Goal: Information Seeking & Learning: Find specific page/section

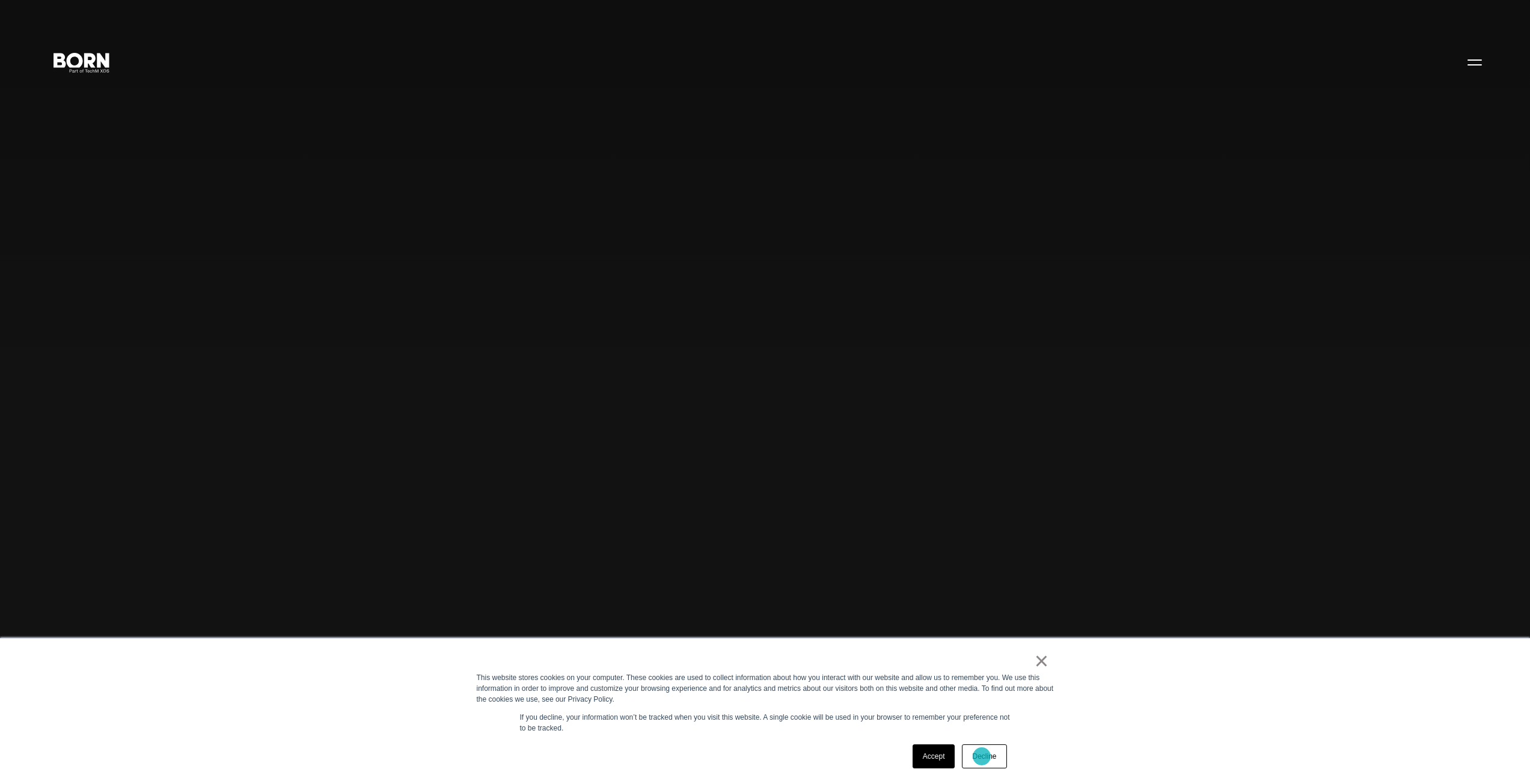
click at [981, 756] on link "Decline" at bounding box center [984, 756] width 45 height 24
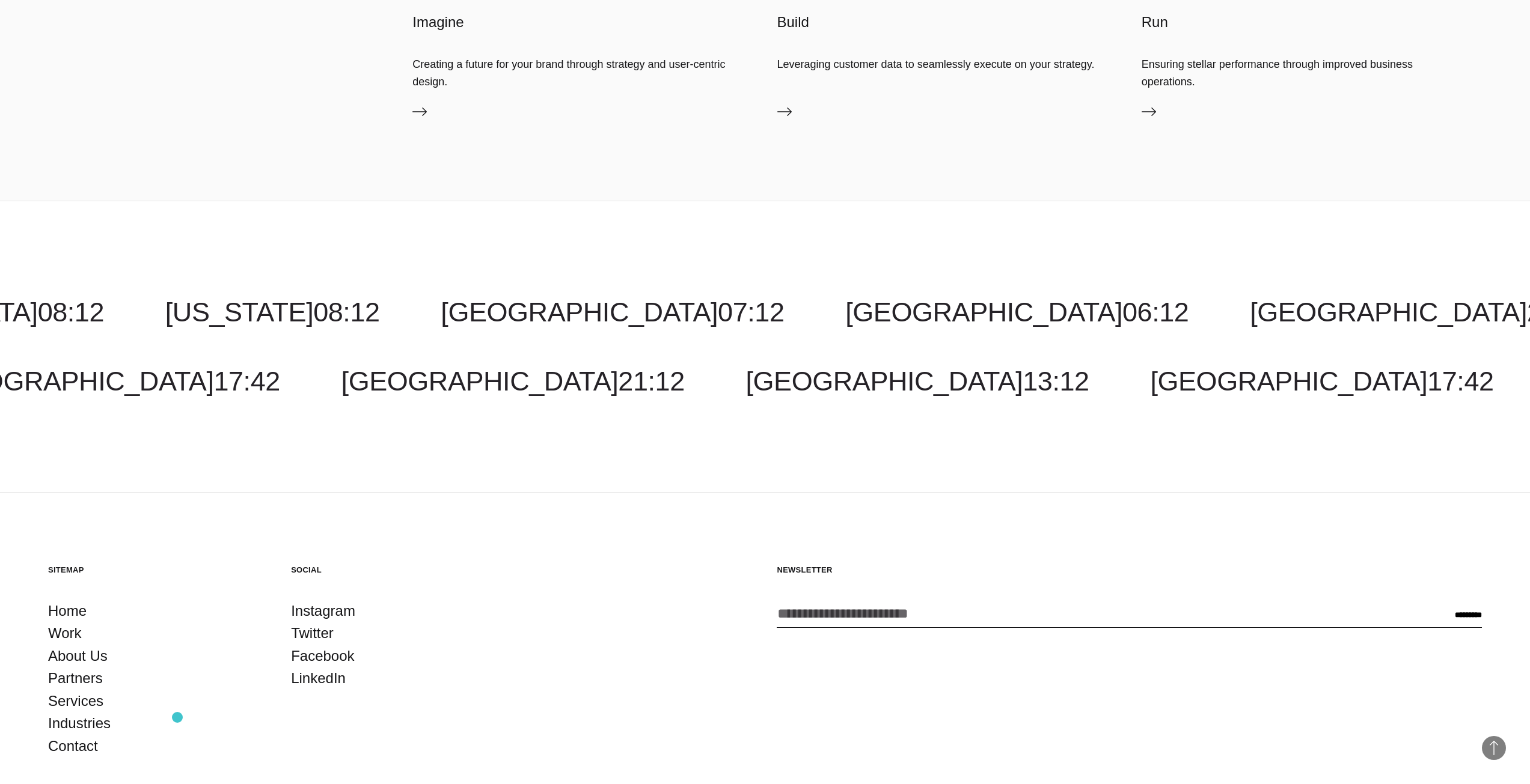
scroll to position [4981, 0]
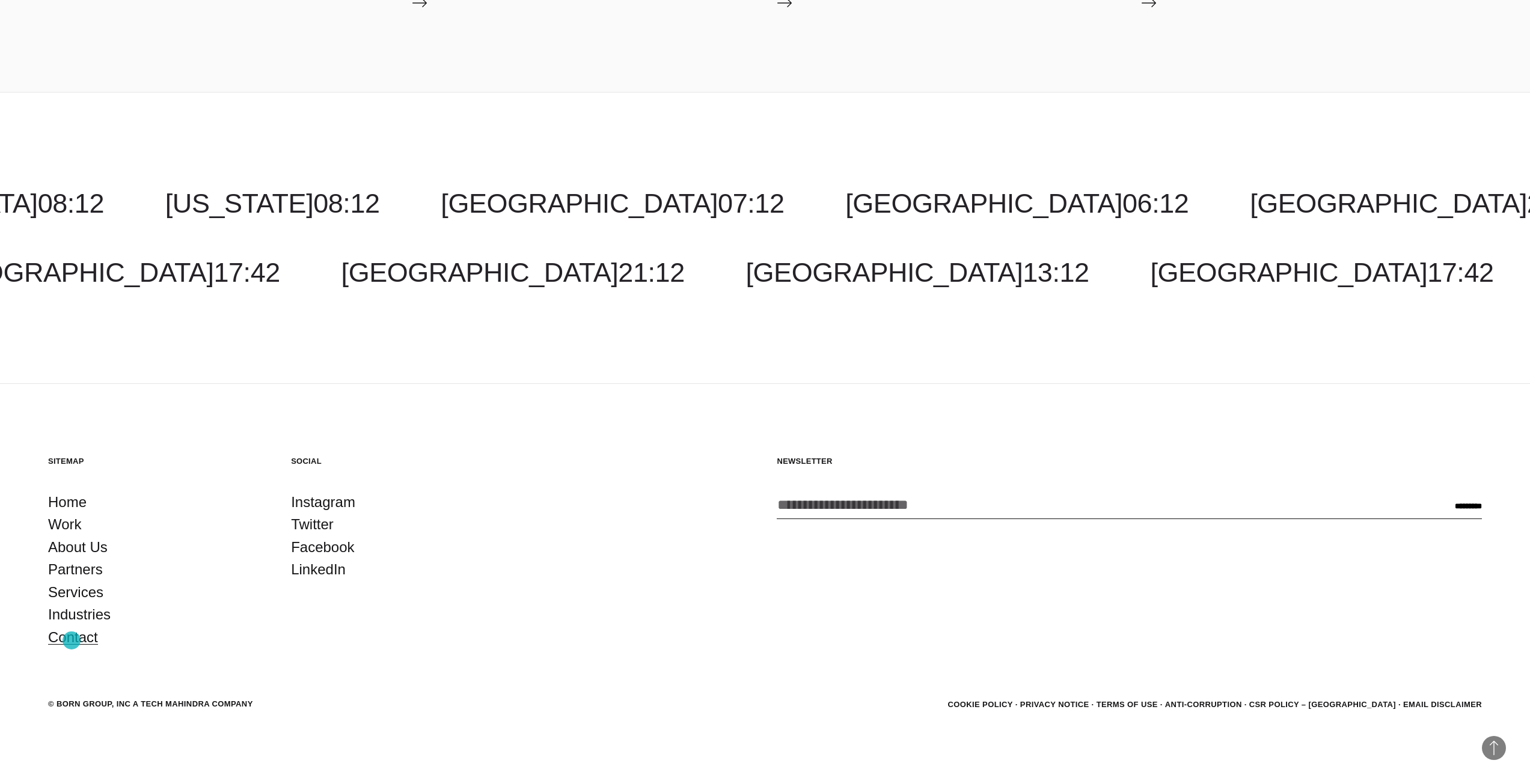
click at [72, 640] on link "Contact" at bounding box center [73, 637] width 50 height 23
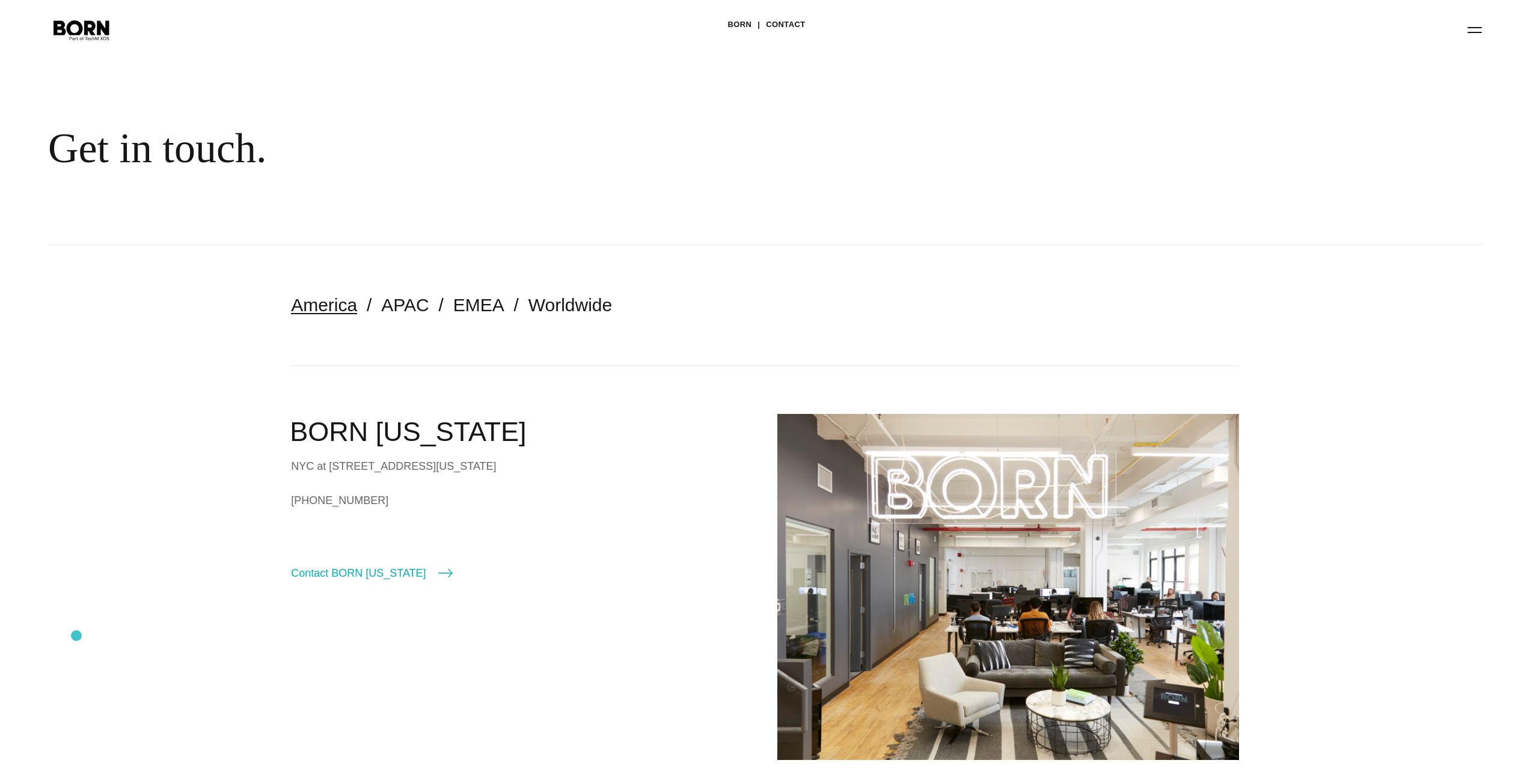
scroll to position [60, 0]
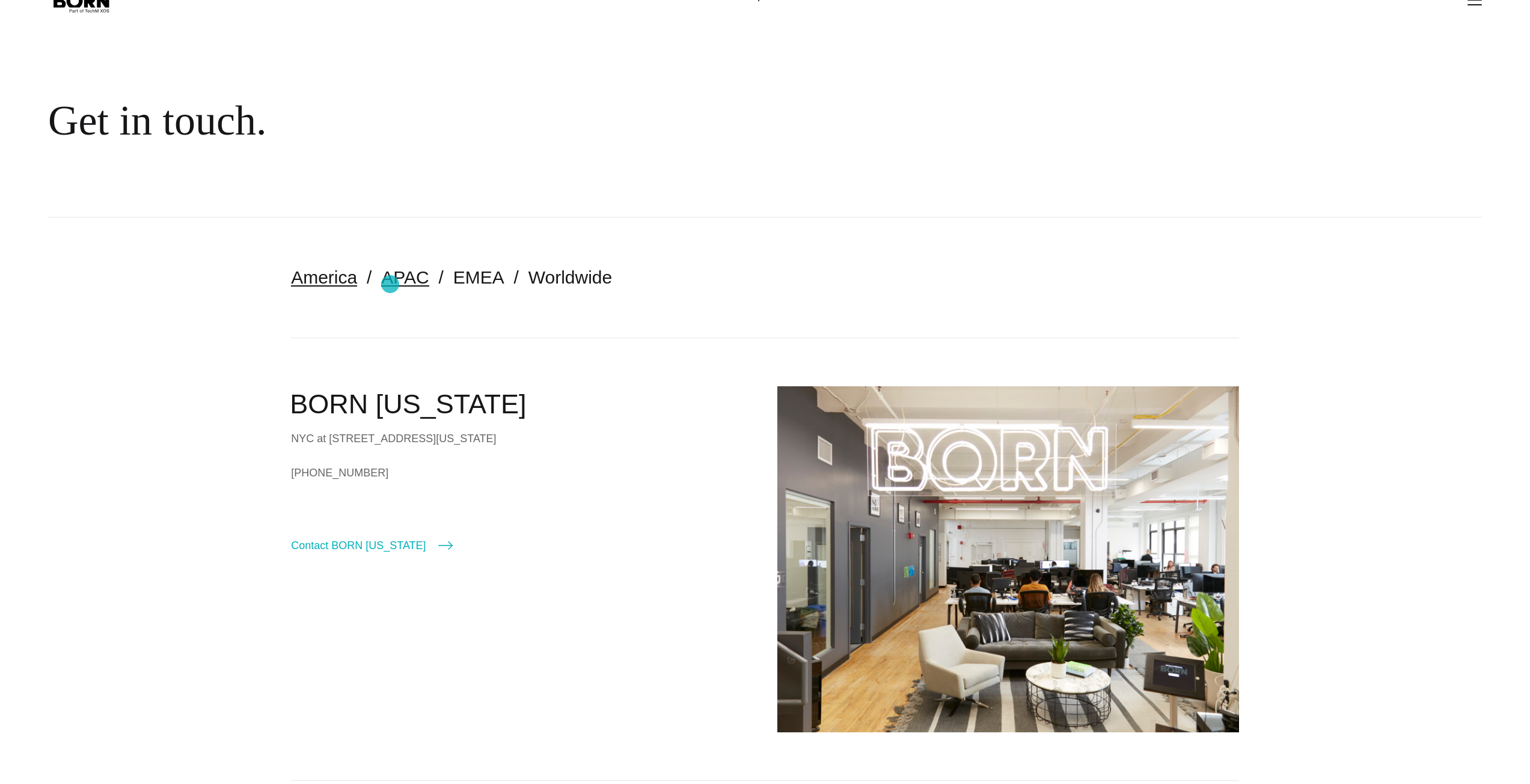
click at [390, 284] on link "APAC" at bounding box center [405, 277] width 47 height 20
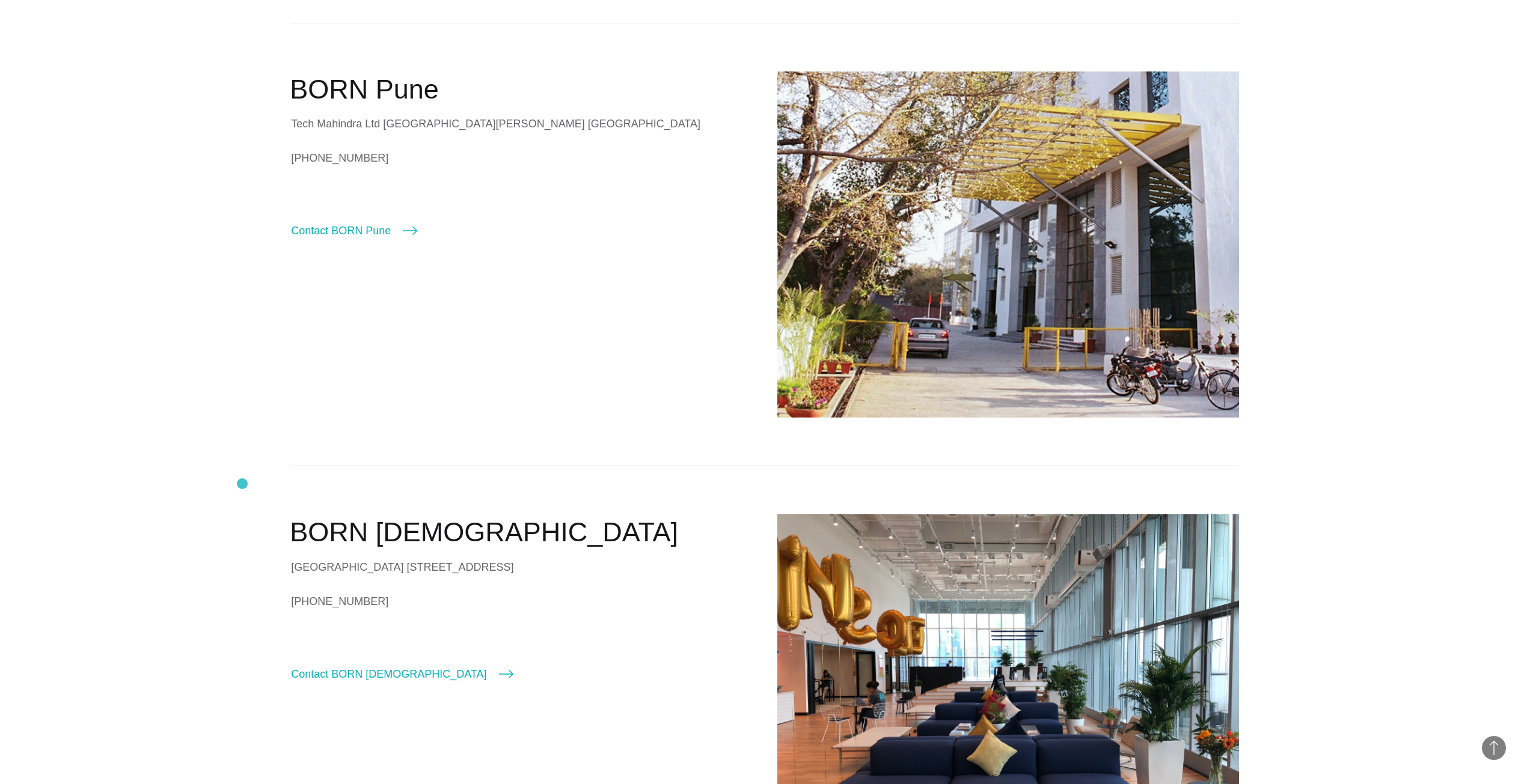
scroll to position [1021, 0]
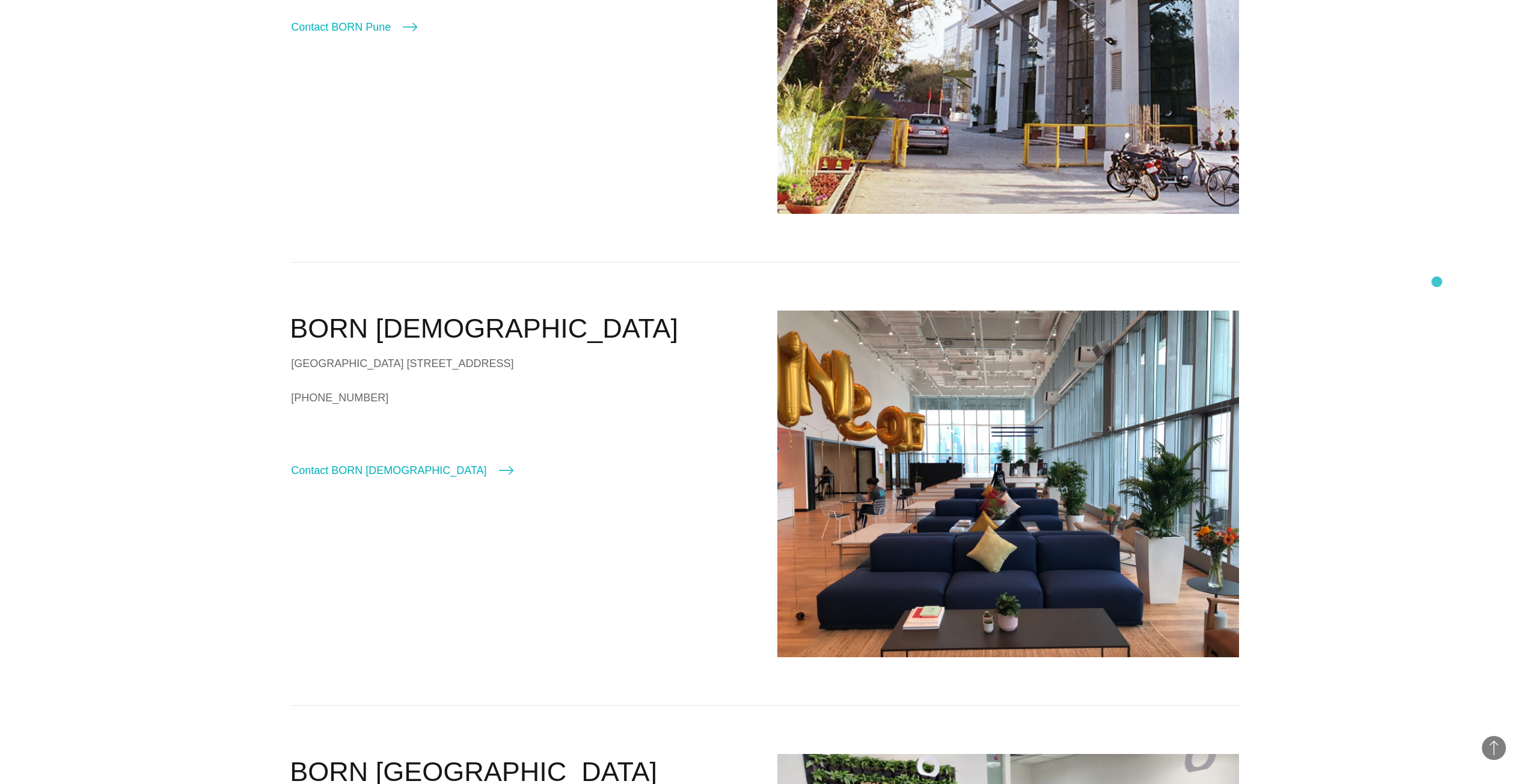
click at [1437, 281] on section "America APAC EMEA Worldwide BORN Chennai Tech Mahindra Ltd Survey No. 602/3 ELC…" at bounding box center [765, 651] width 1530 height 2791
drag, startPoint x: 297, startPoint y: 314, endPoint x: 520, endPoint y: 471, distance: 272.7
click at [516, 465] on div "BORN Singapore Suntec Tower 5 #17-01 5 Temasek Blvd Singapore 038985 +65 6386 3…" at bounding box center [764, 483] width 948 height 443
click at [553, 478] on div "BORN Singapore Suntec Tower 5 #17-01 5 Temasek Blvd Singapore 038985 +65 6386 3…" at bounding box center [522, 394] width 462 height 168
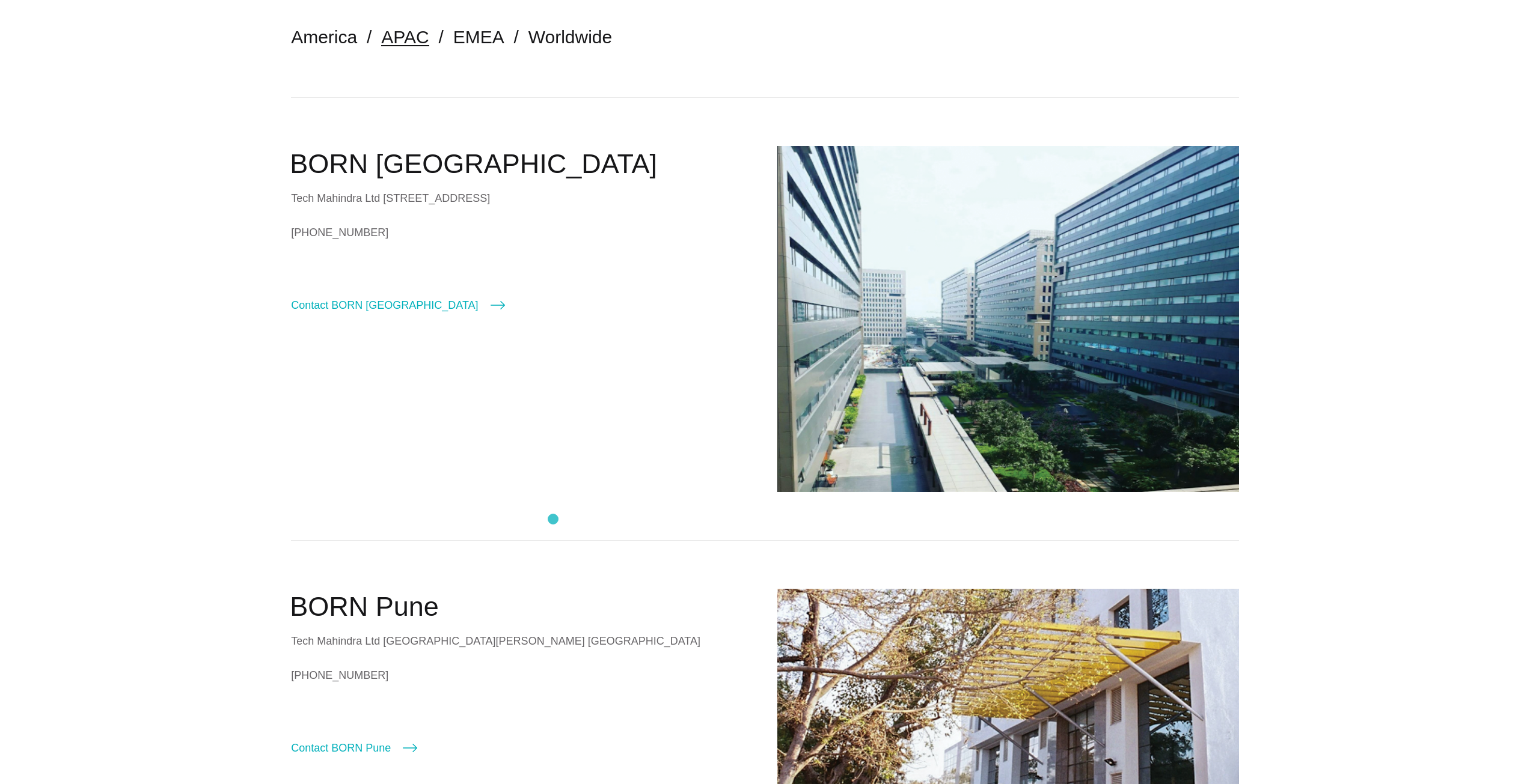
scroll to position [0, 0]
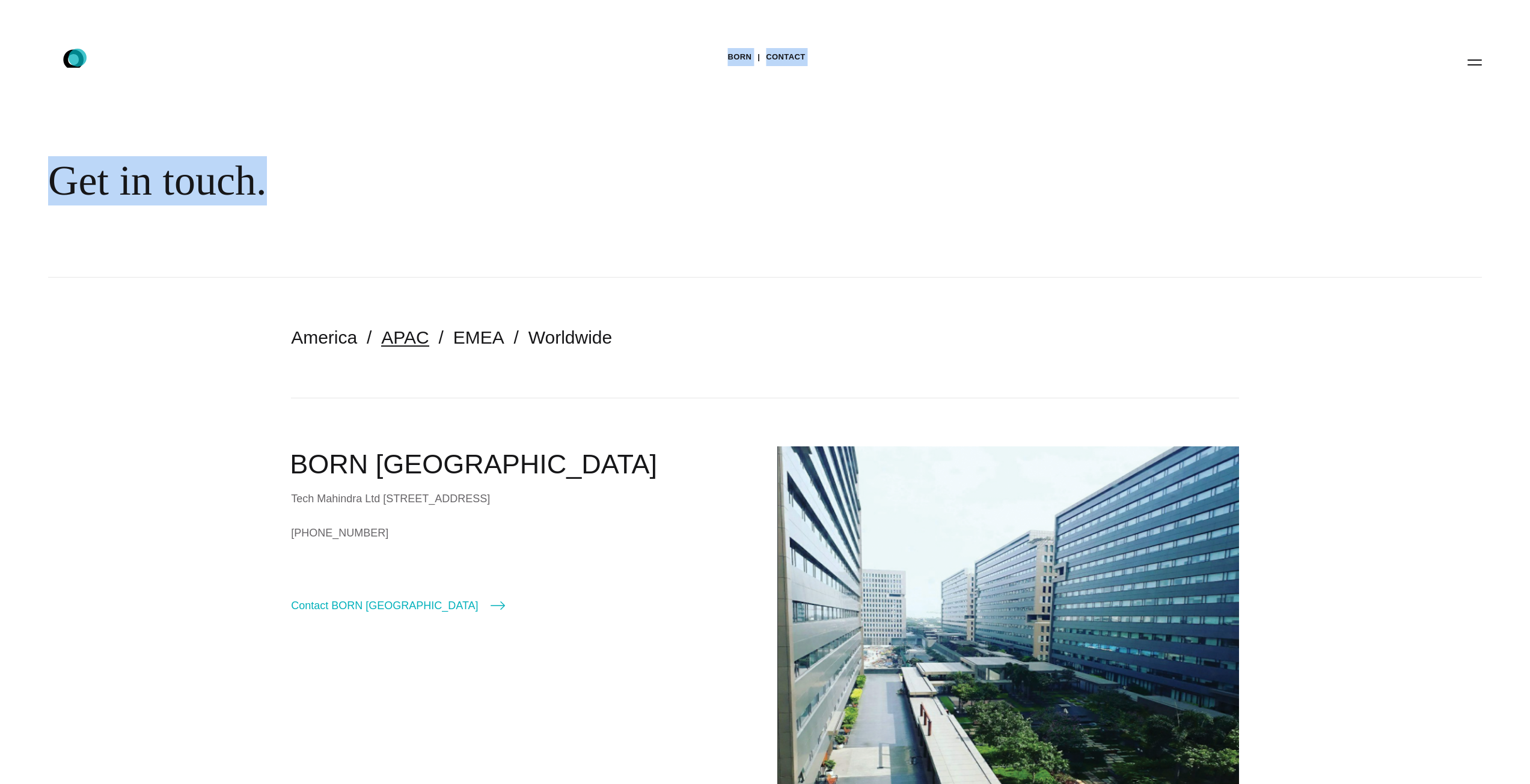
drag, startPoint x: 241, startPoint y: 83, endPoint x: 77, endPoint y: 58, distance: 165.9
click at [243, 232] on div "BORN Contact Get in touch." at bounding box center [765, 138] width 1530 height 277
click at [65, 57] on icon ".st0{display:none;} .st1{display:inline;} .st2{font-family:'HelveticaNeue-Mediu…" at bounding box center [81, 62] width 77 height 31
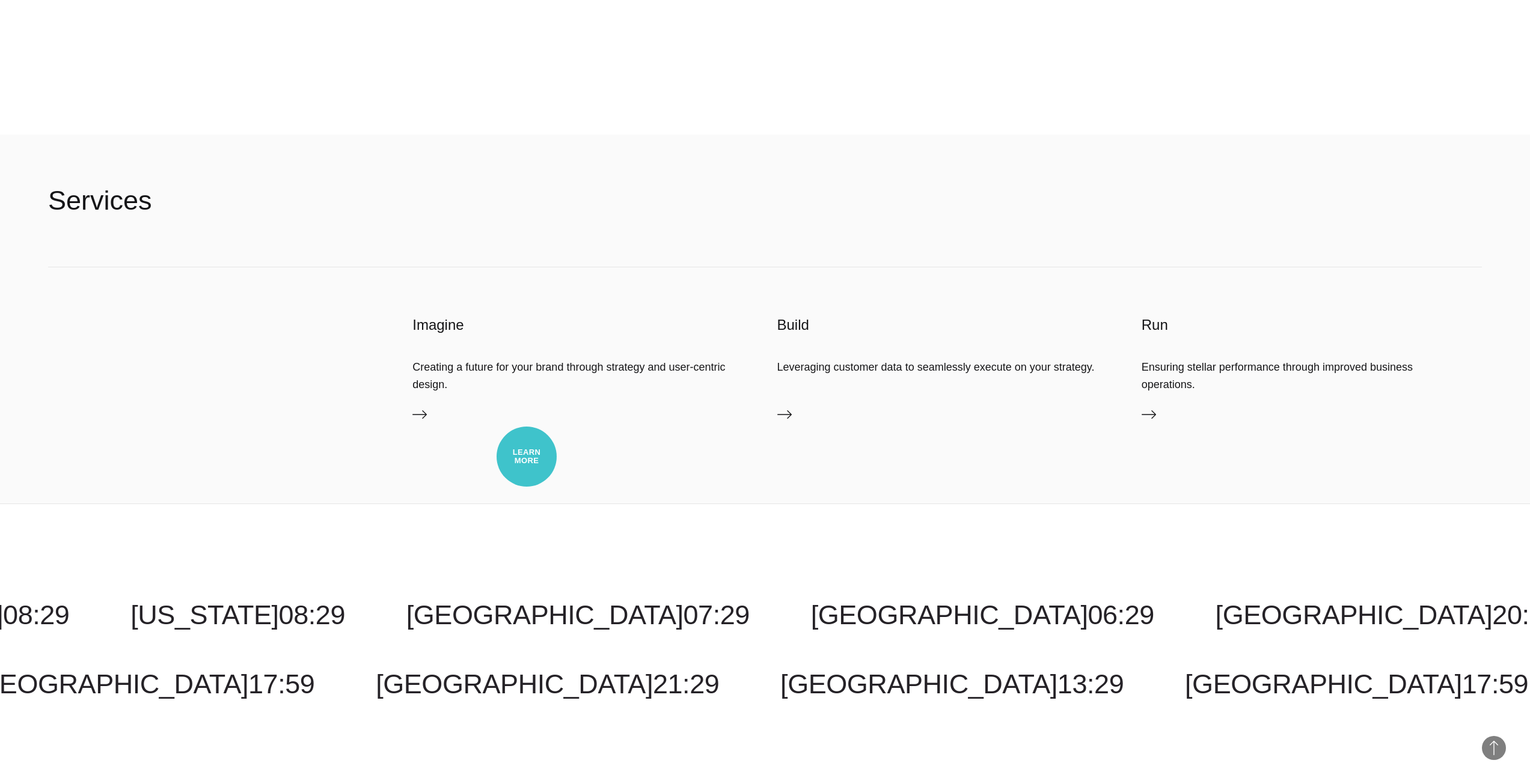
scroll to position [4981, 0]
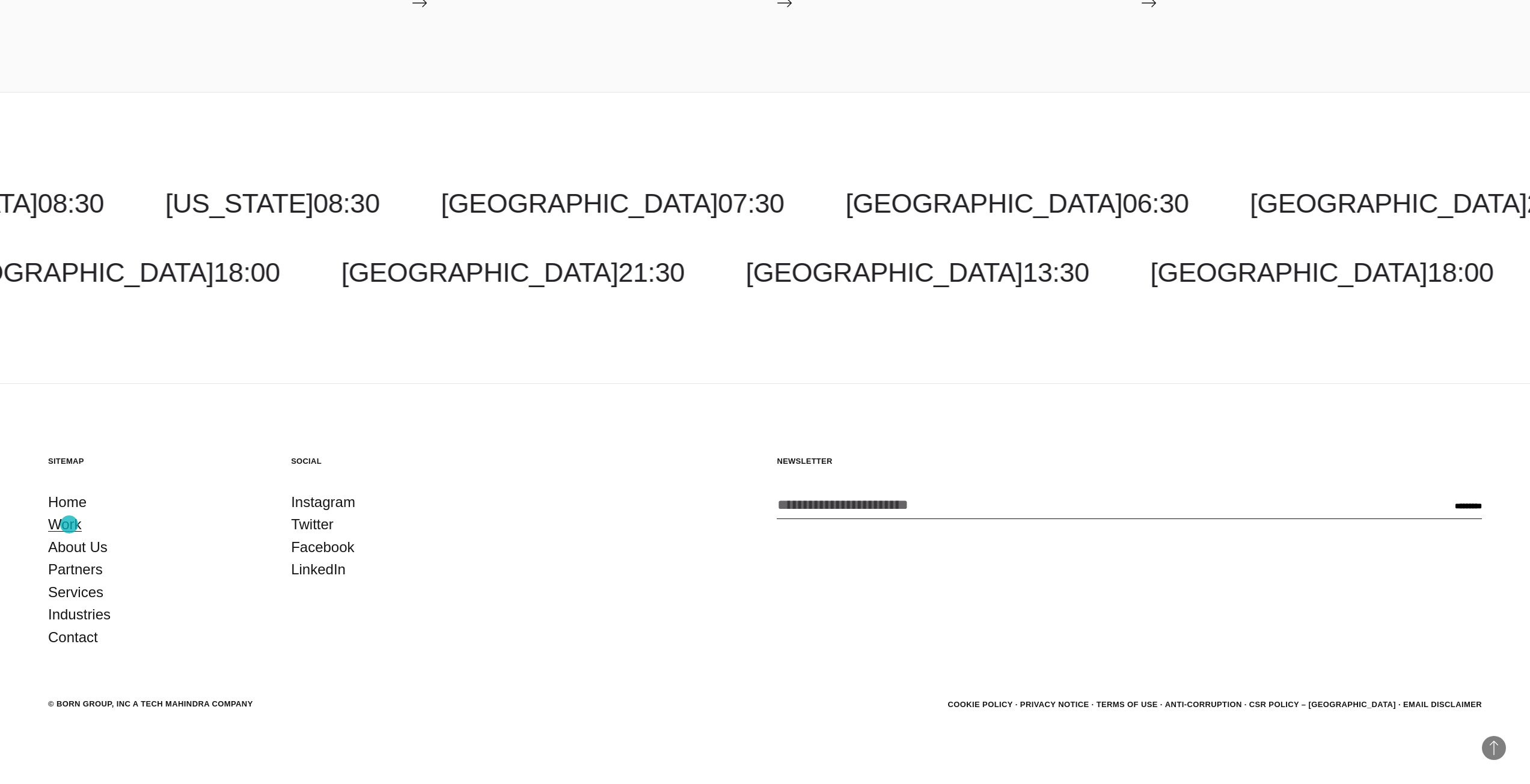
click at [69, 525] on link "Work" at bounding box center [65, 524] width 33 height 23
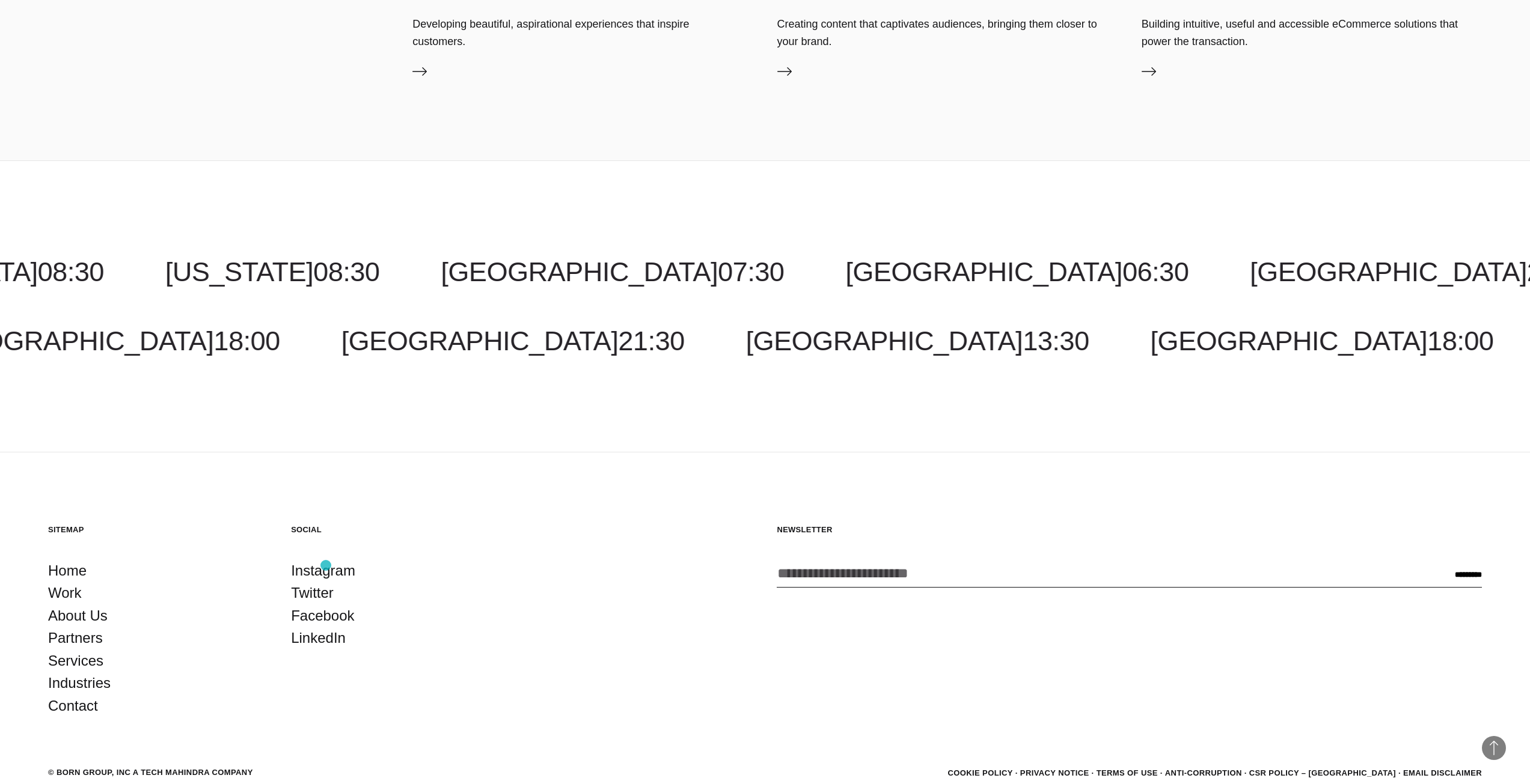
scroll to position [2520, 0]
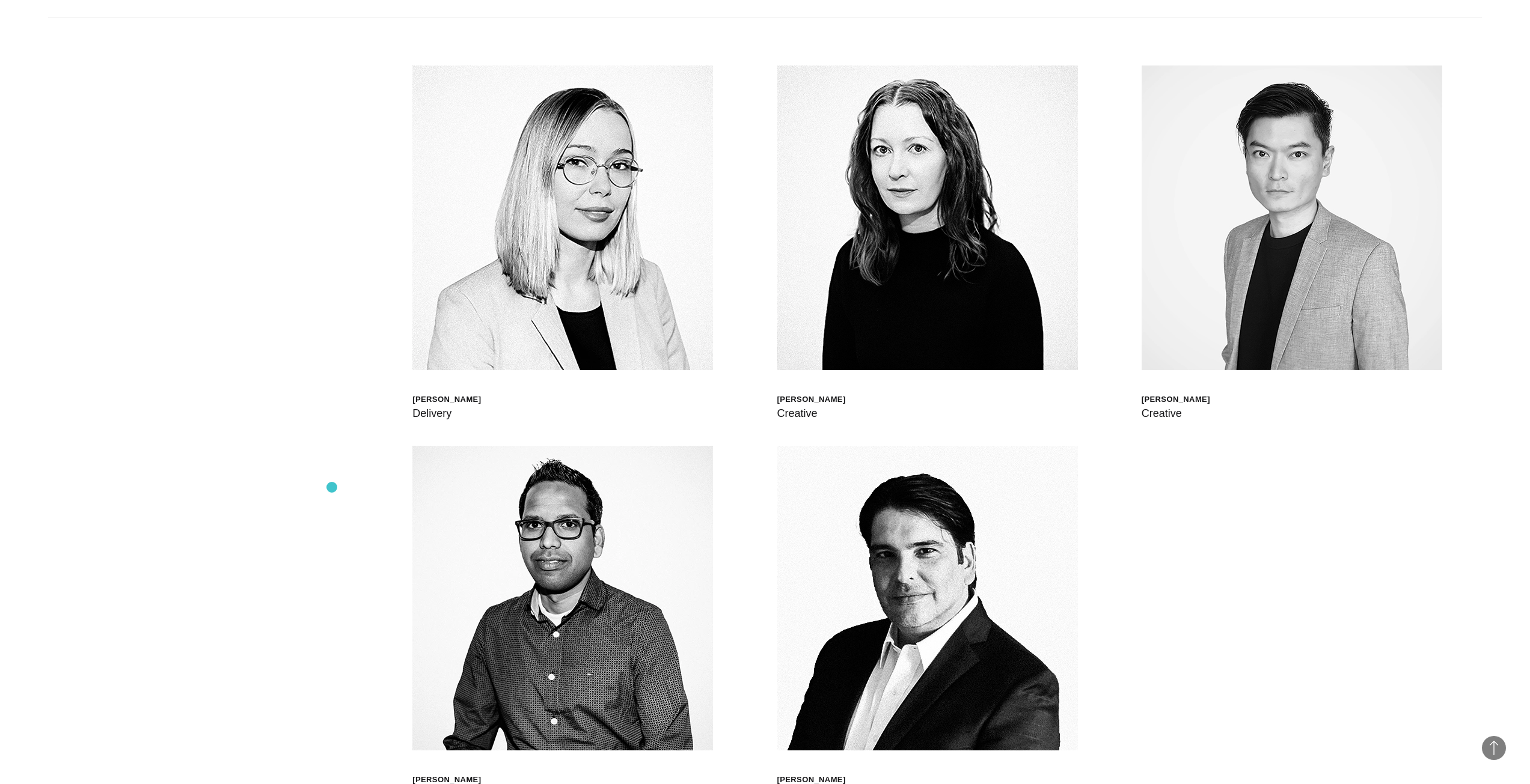
scroll to position [4231, 0]
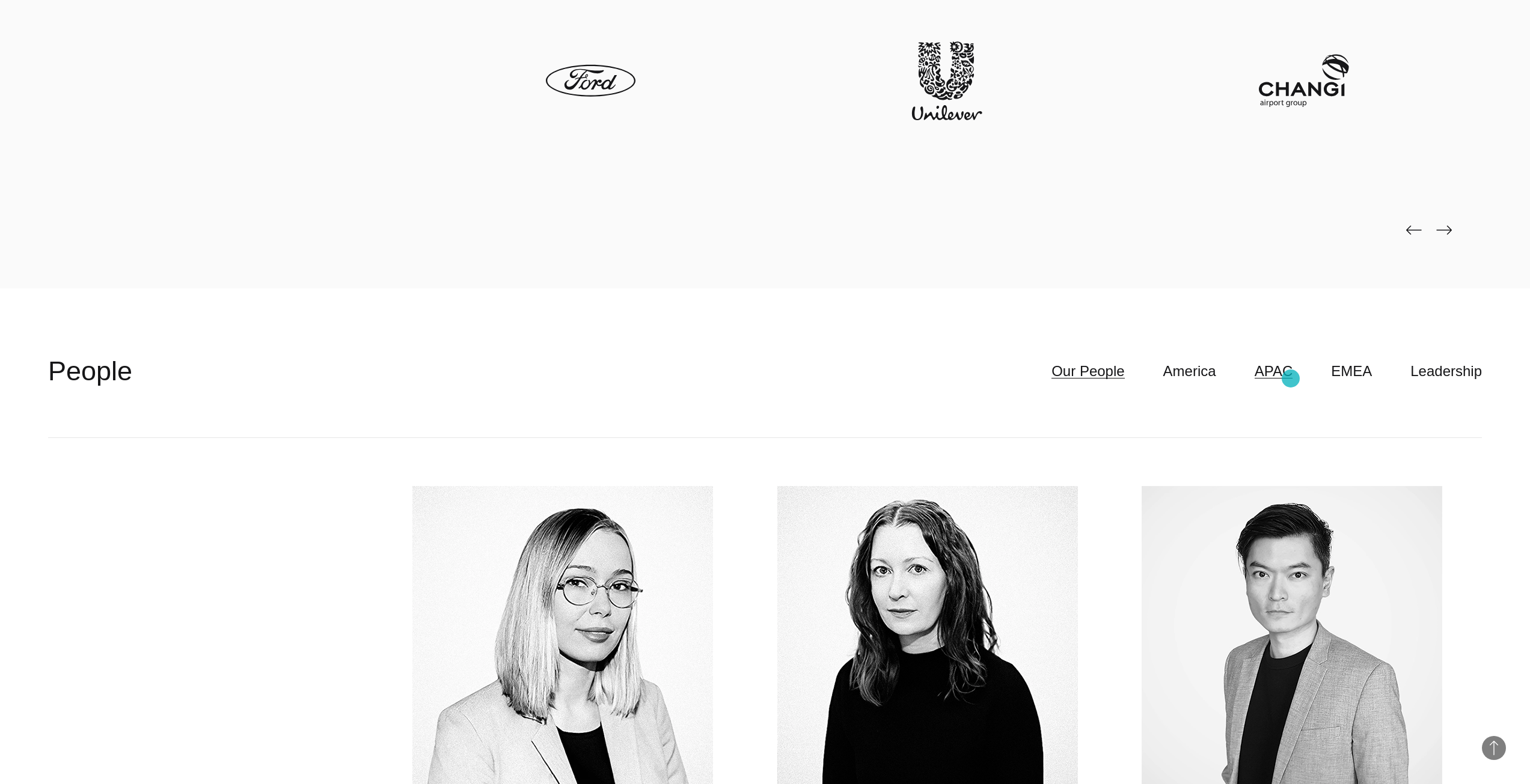
click at [1291, 378] on link "APAC" at bounding box center [1273, 371] width 38 height 23
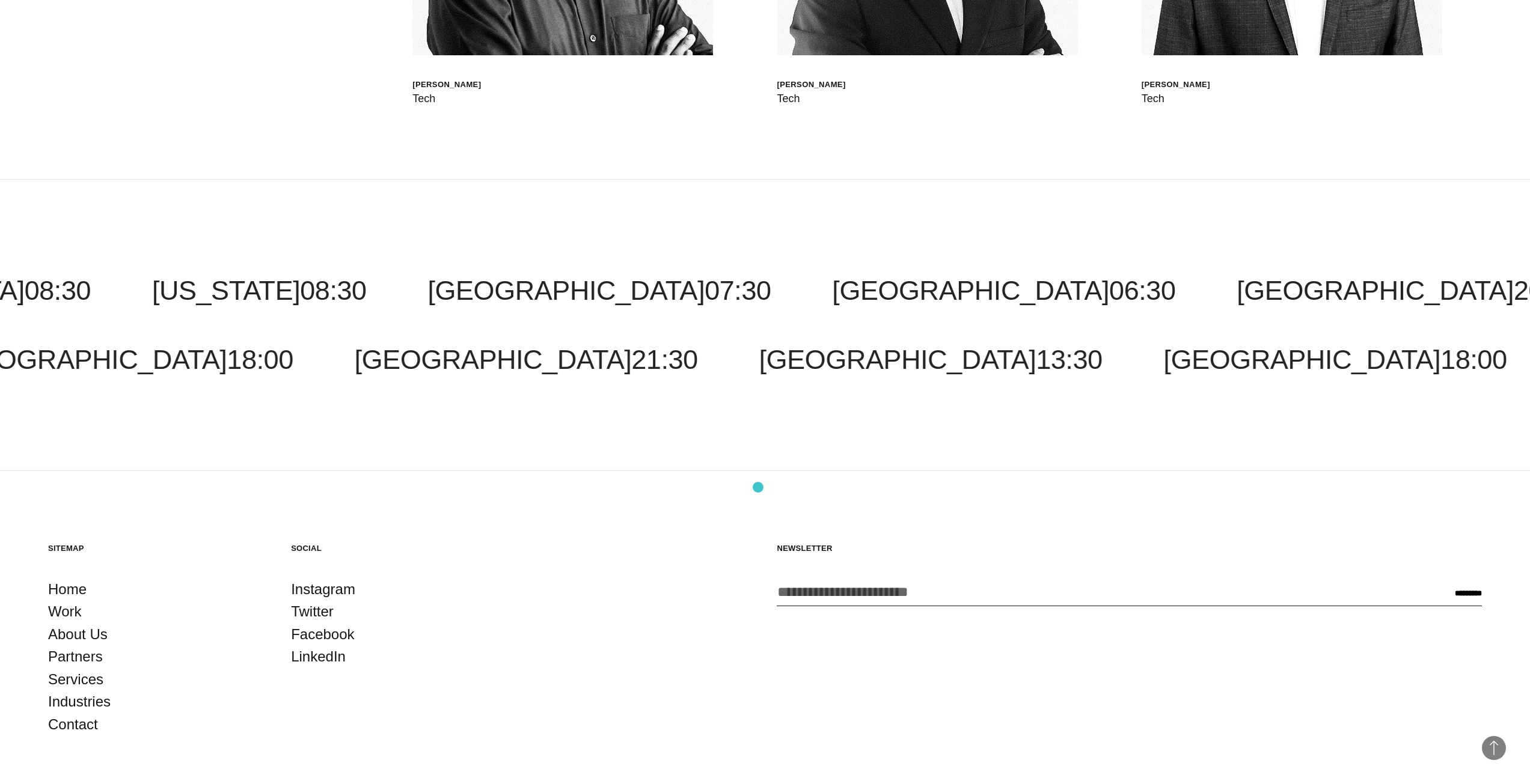
scroll to position [6191, 0]
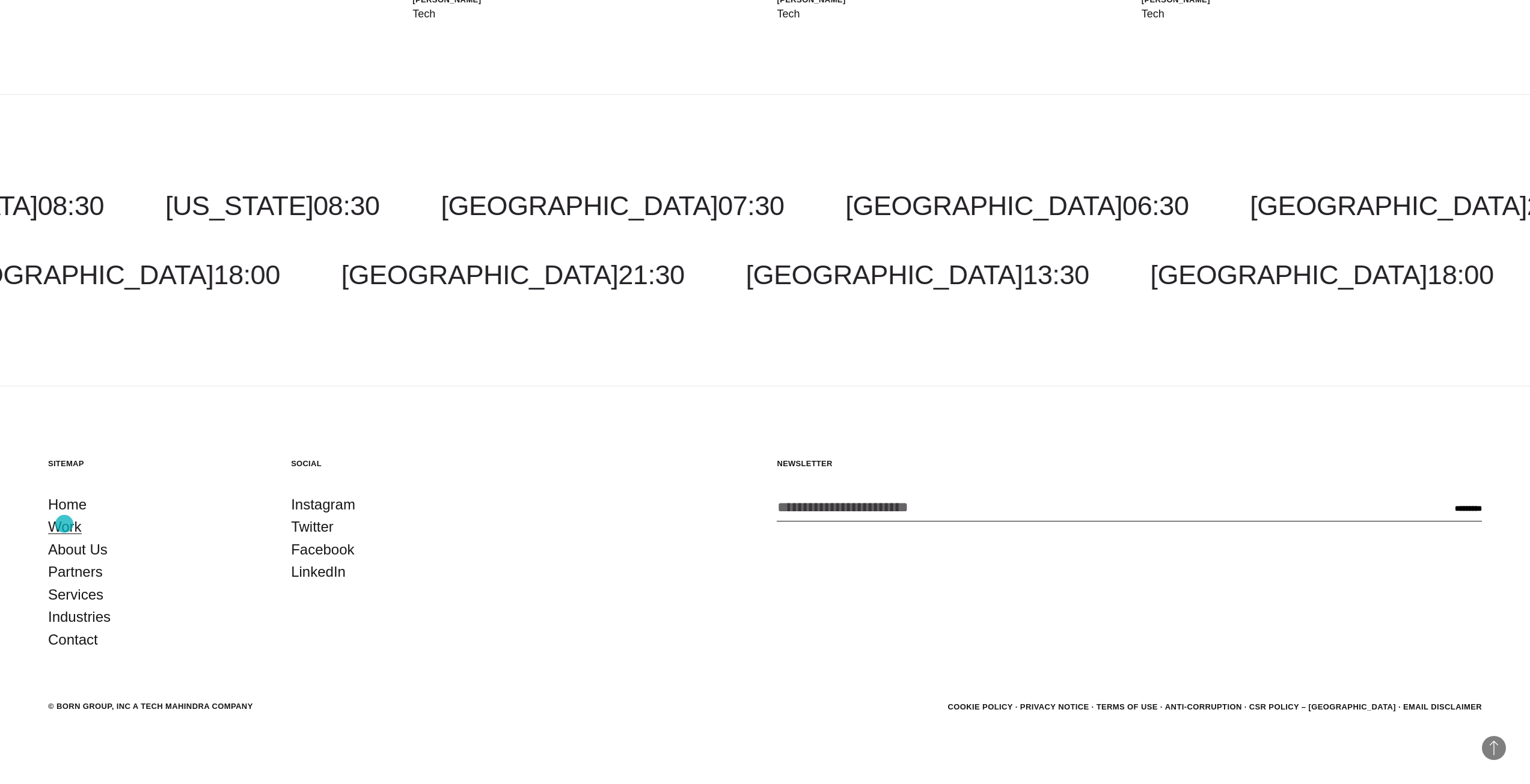
click at [64, 524] on link "Work" at bounding box center [65, 527] width 33 height 23
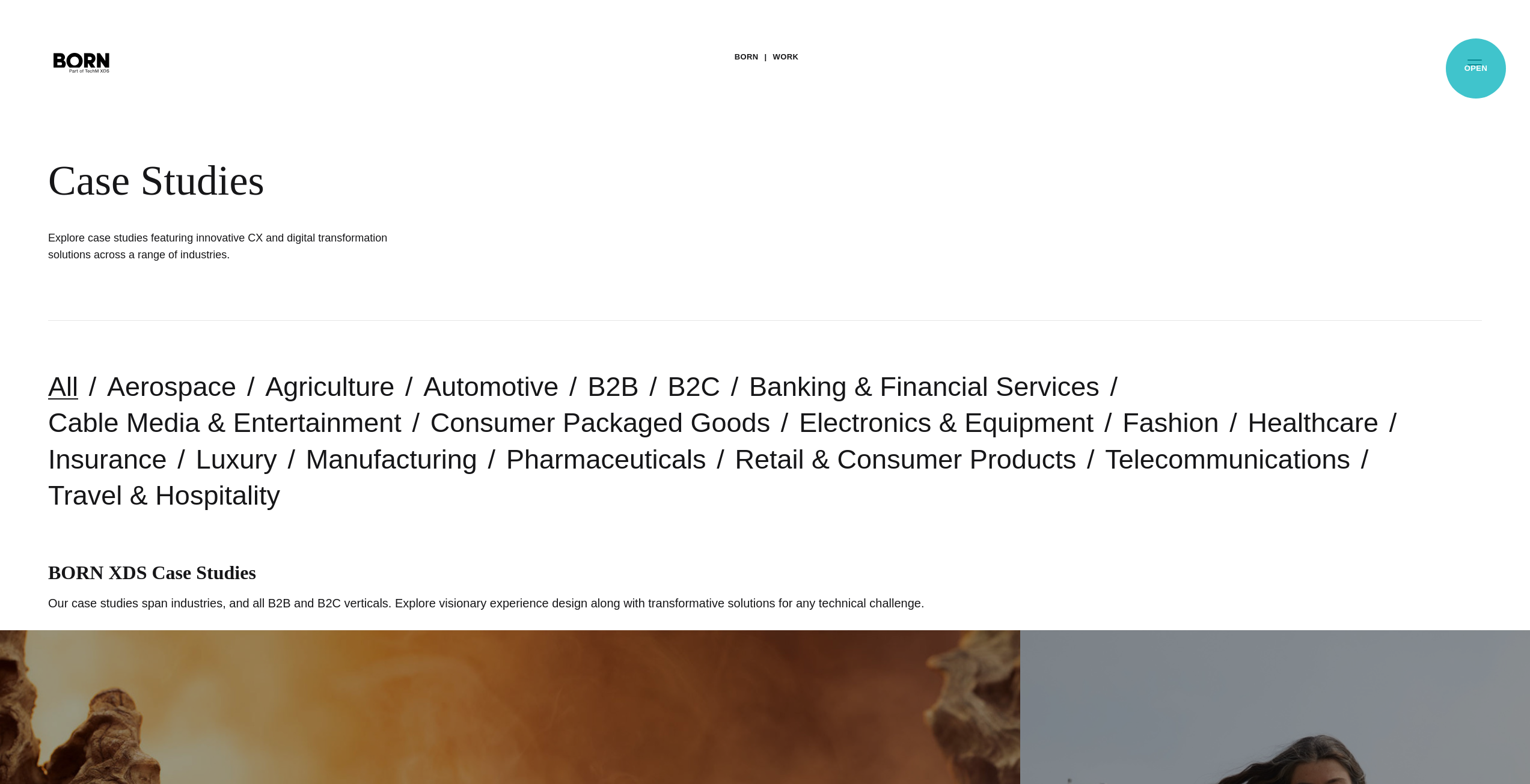
click at [1476, 69] on button "Primary Menu" at bounding box center [1474, 62] width 29 height 25
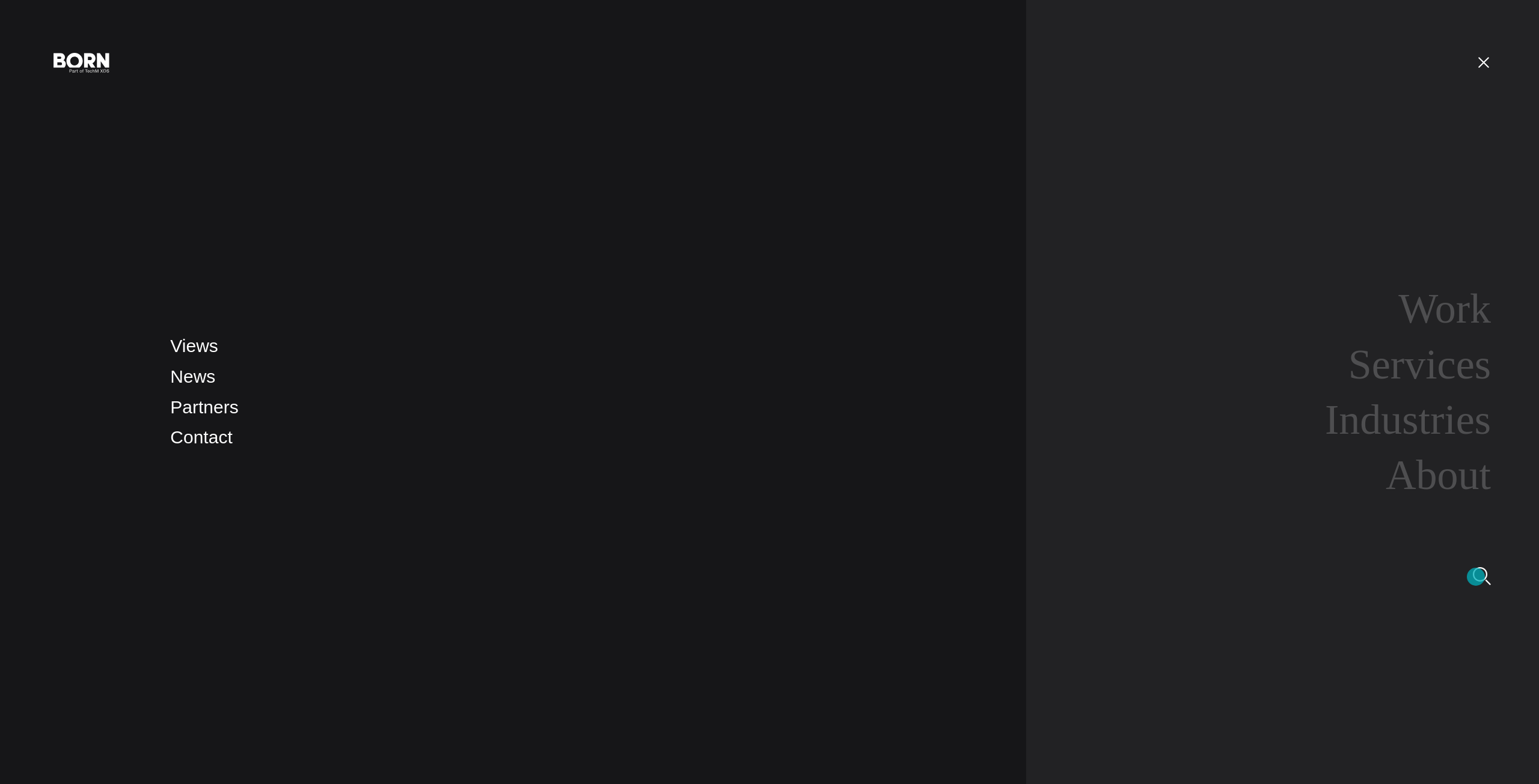
click at [1476, 578] on img at bounding box center [1481, 576] width 18 height 18
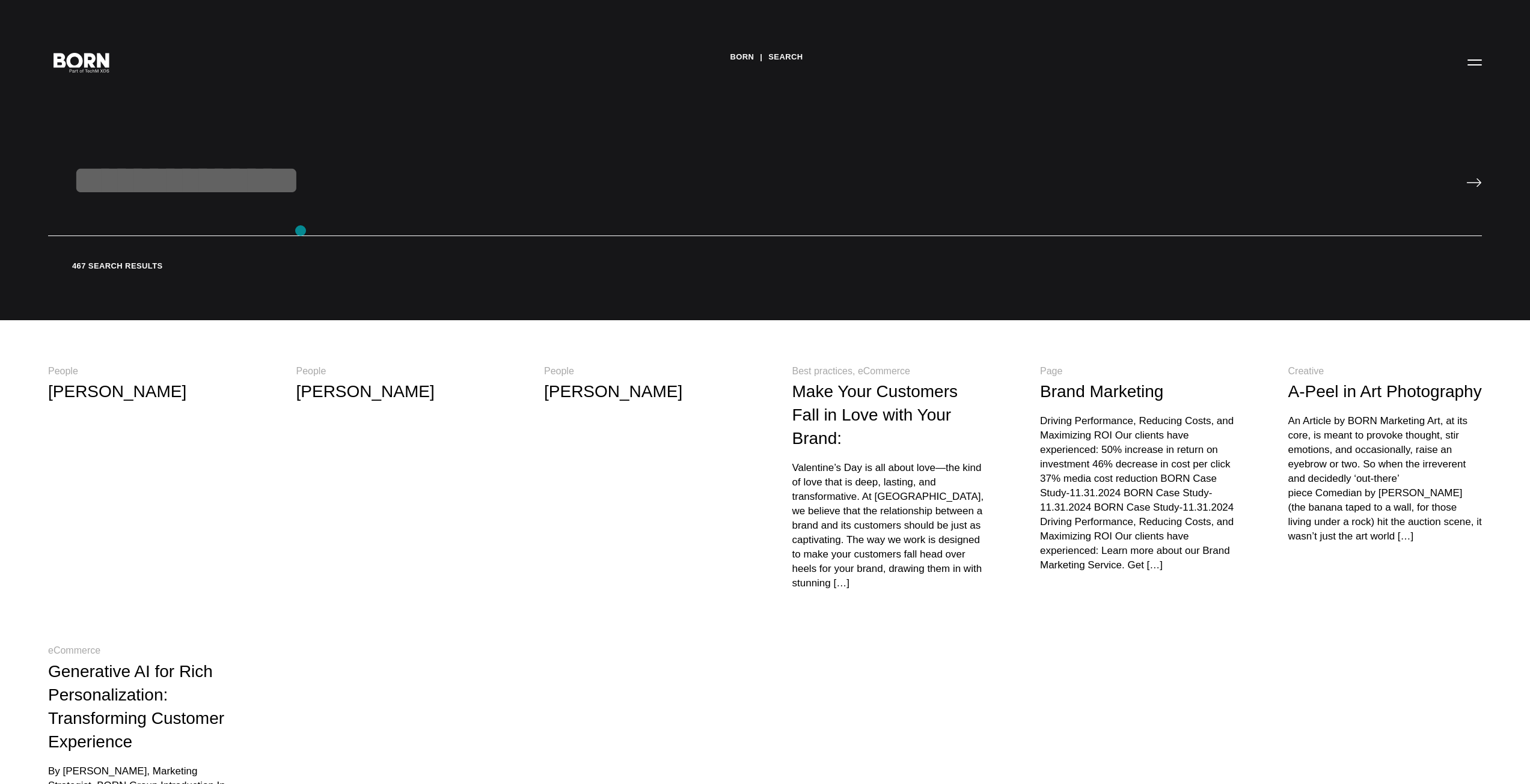
drag, startPoint x: 300, startPoint y: 231, endPoint x: 303, endPoint y: 214, distance: 17.3
click at [303, 214] on input "text" at bounding box center [764, 196] width 1433 height 80
type input "***"
click at [1466, 178] on input "image" at bounding box center [1474, 183] width 15 height 10
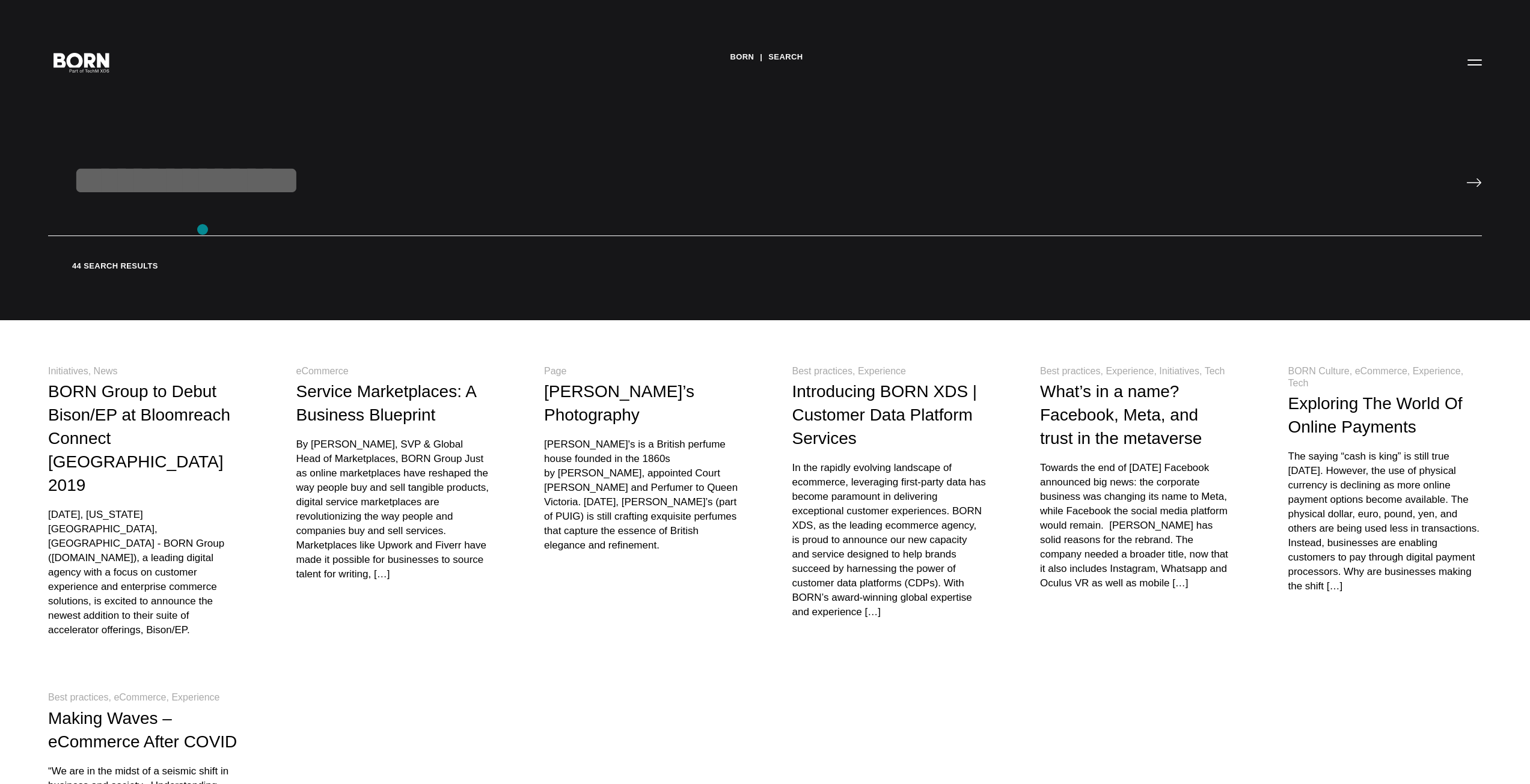
click at [202, 229] on input "text" at bounding box center [764, 196] width 1433 height 80
type input "******"
click at [1466, 178] on input "image" at bounding box center [1474, 183] width 15 height 10
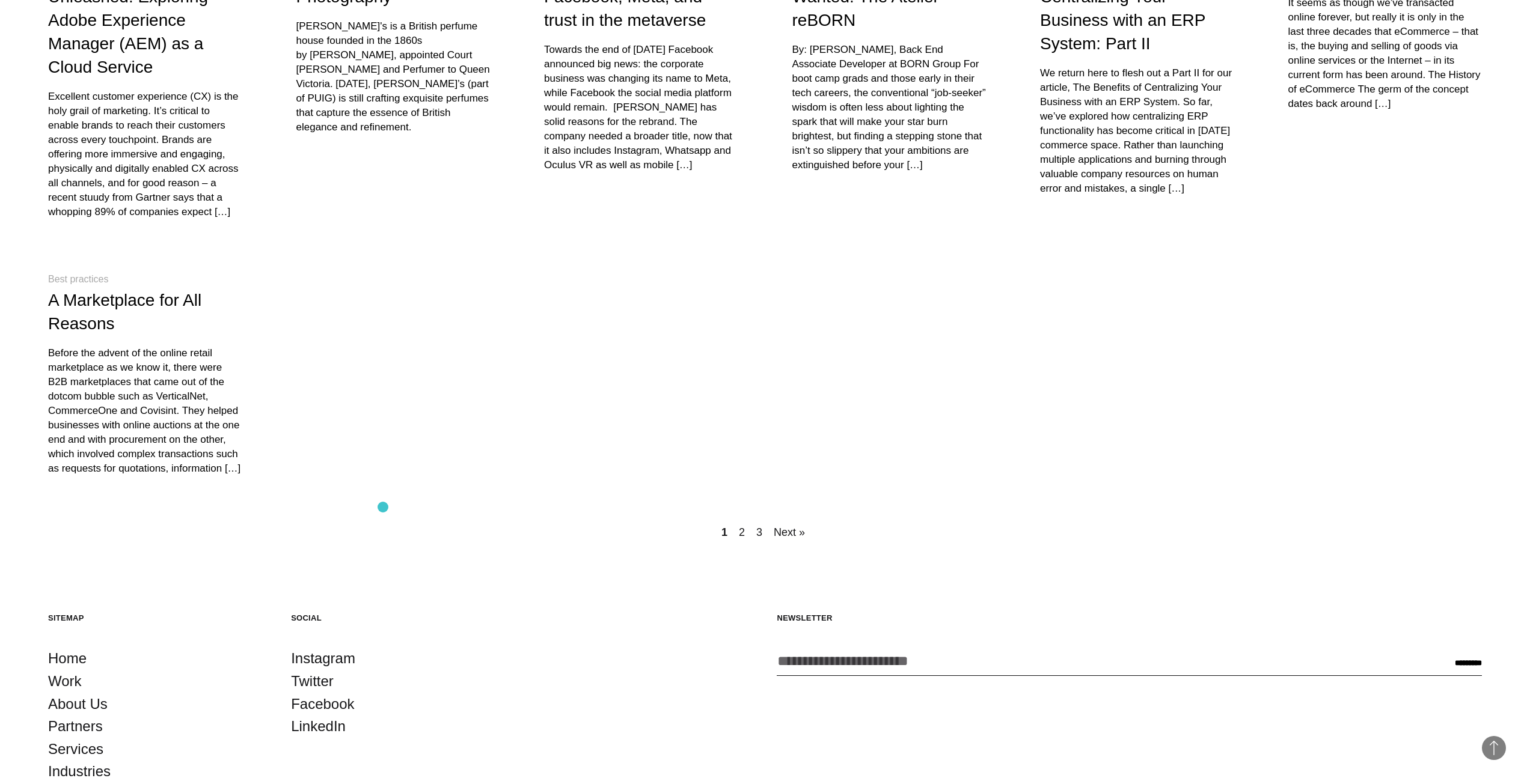
scroll to position [580, 0]
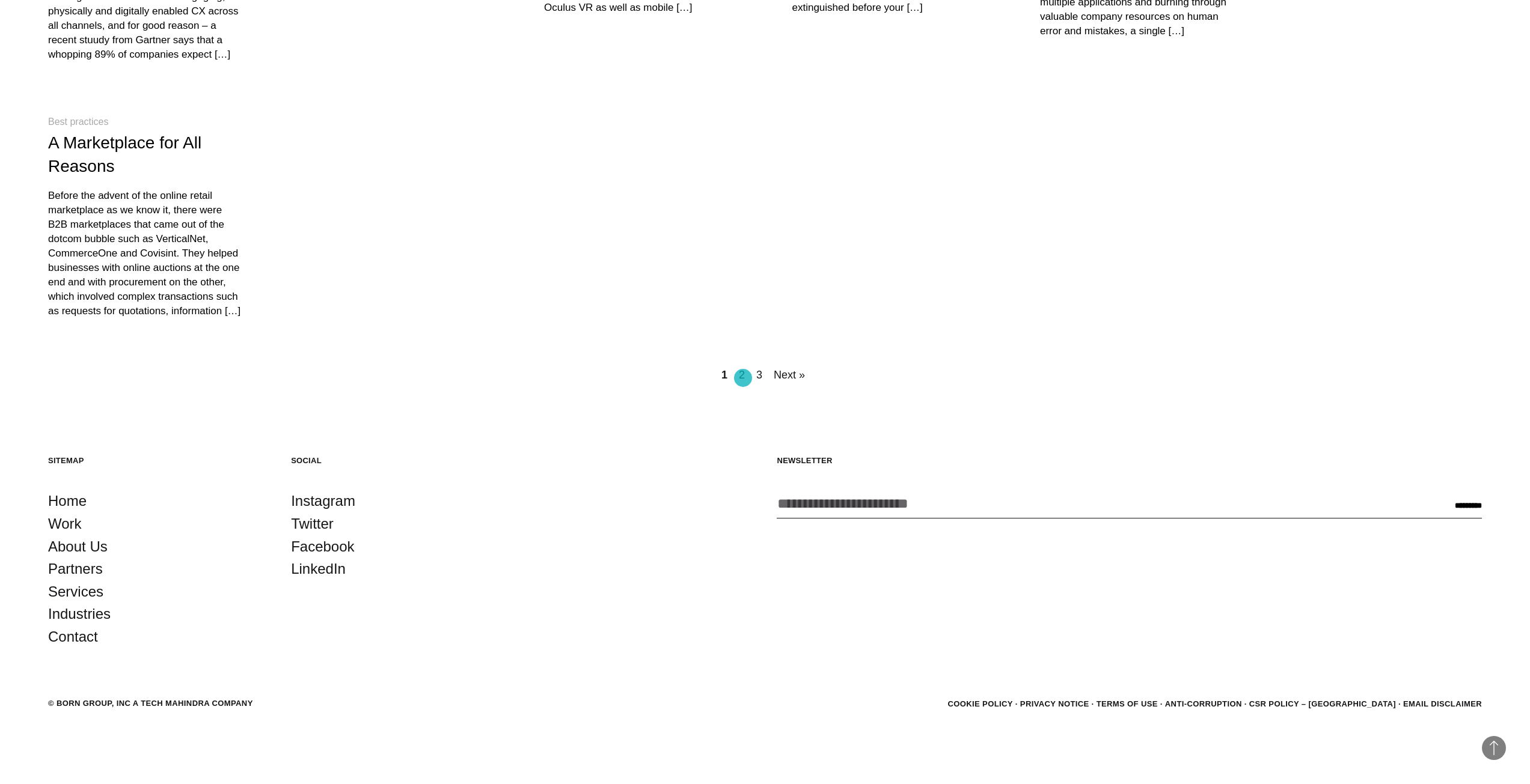
click at [743, 378] on link "2" at bounding box center [742, 375] width 11 height 17
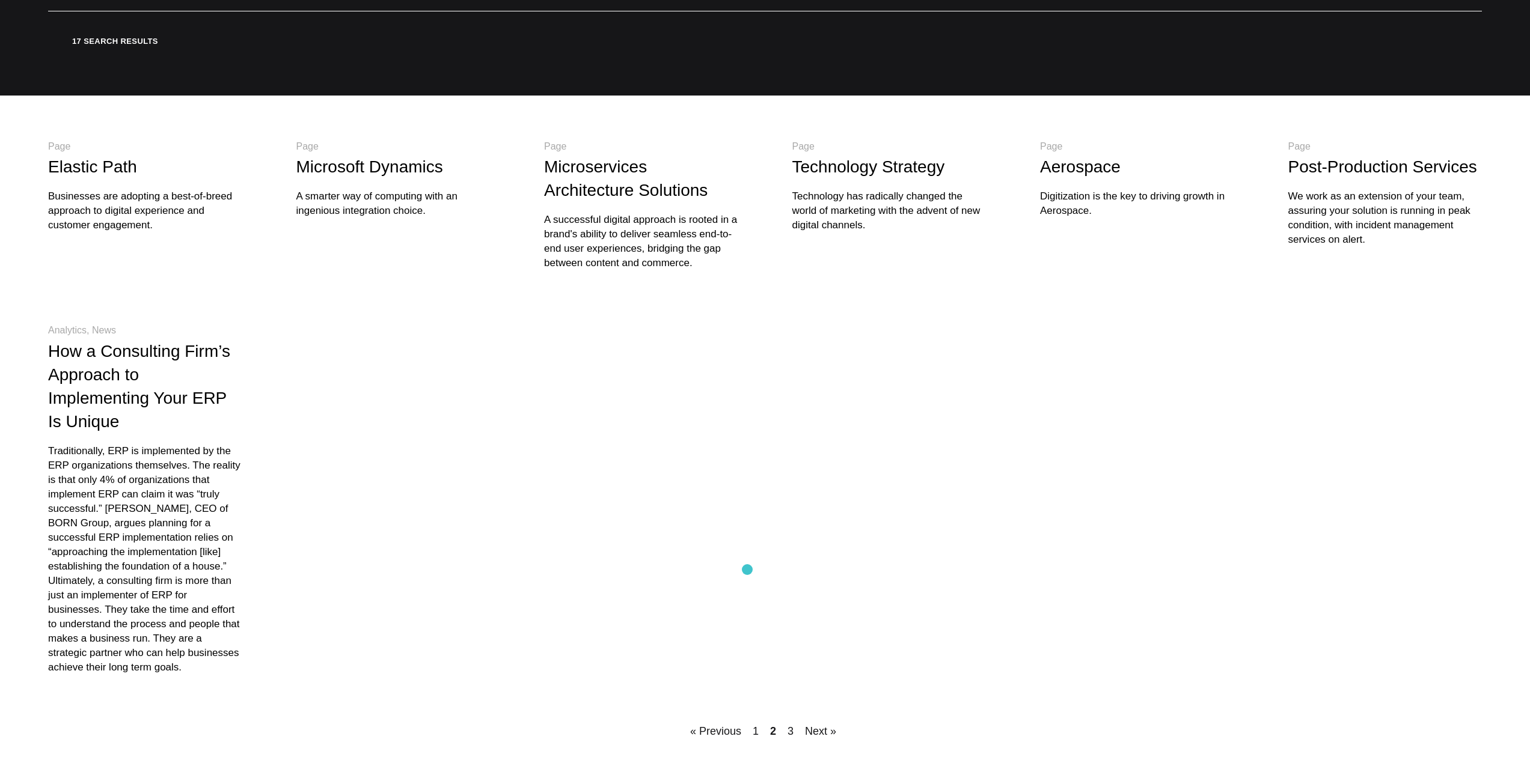
scroll to position [480, 0]
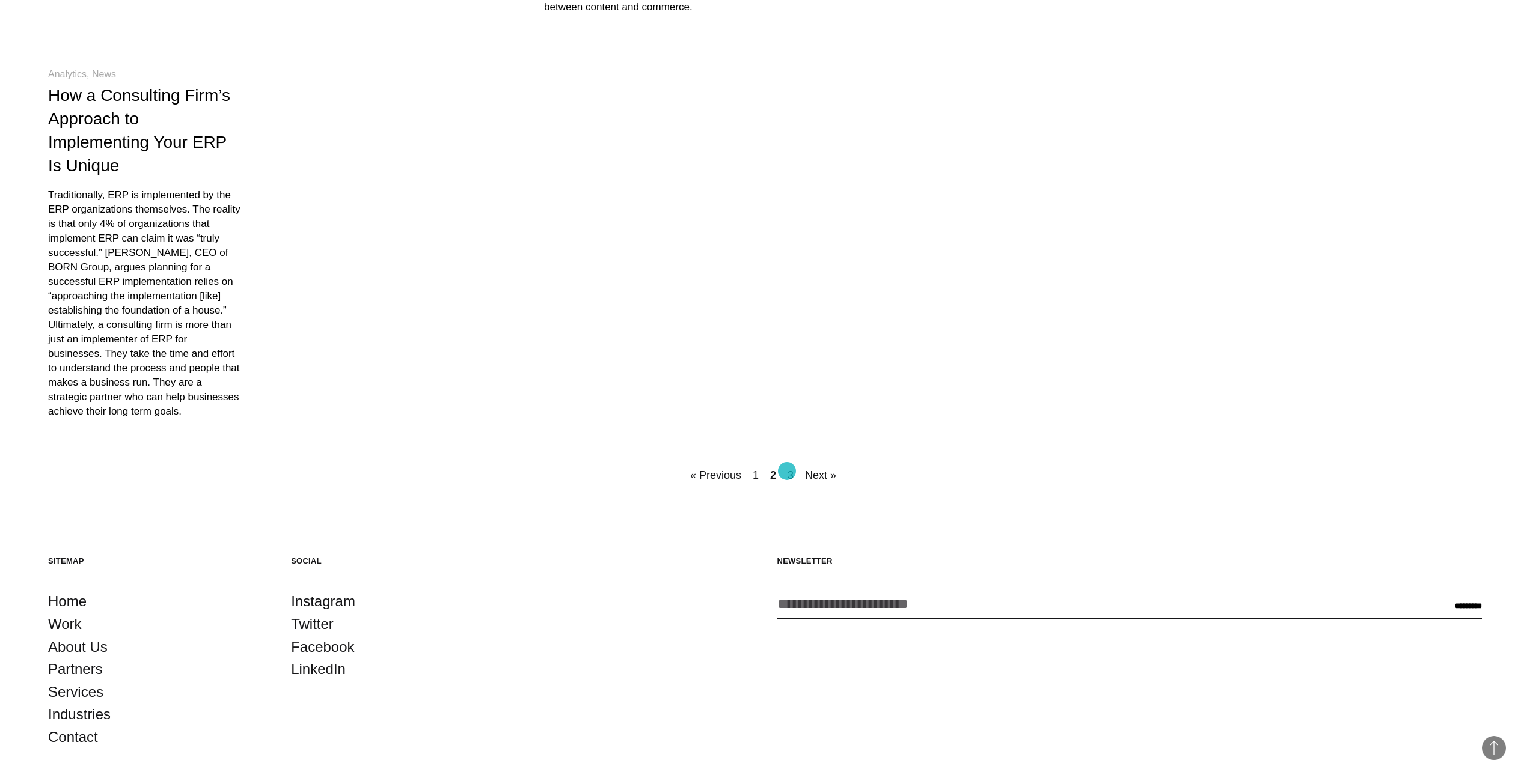
click at [787, 471] on link "3" at bounding box center [791, 475] width 11 height 17
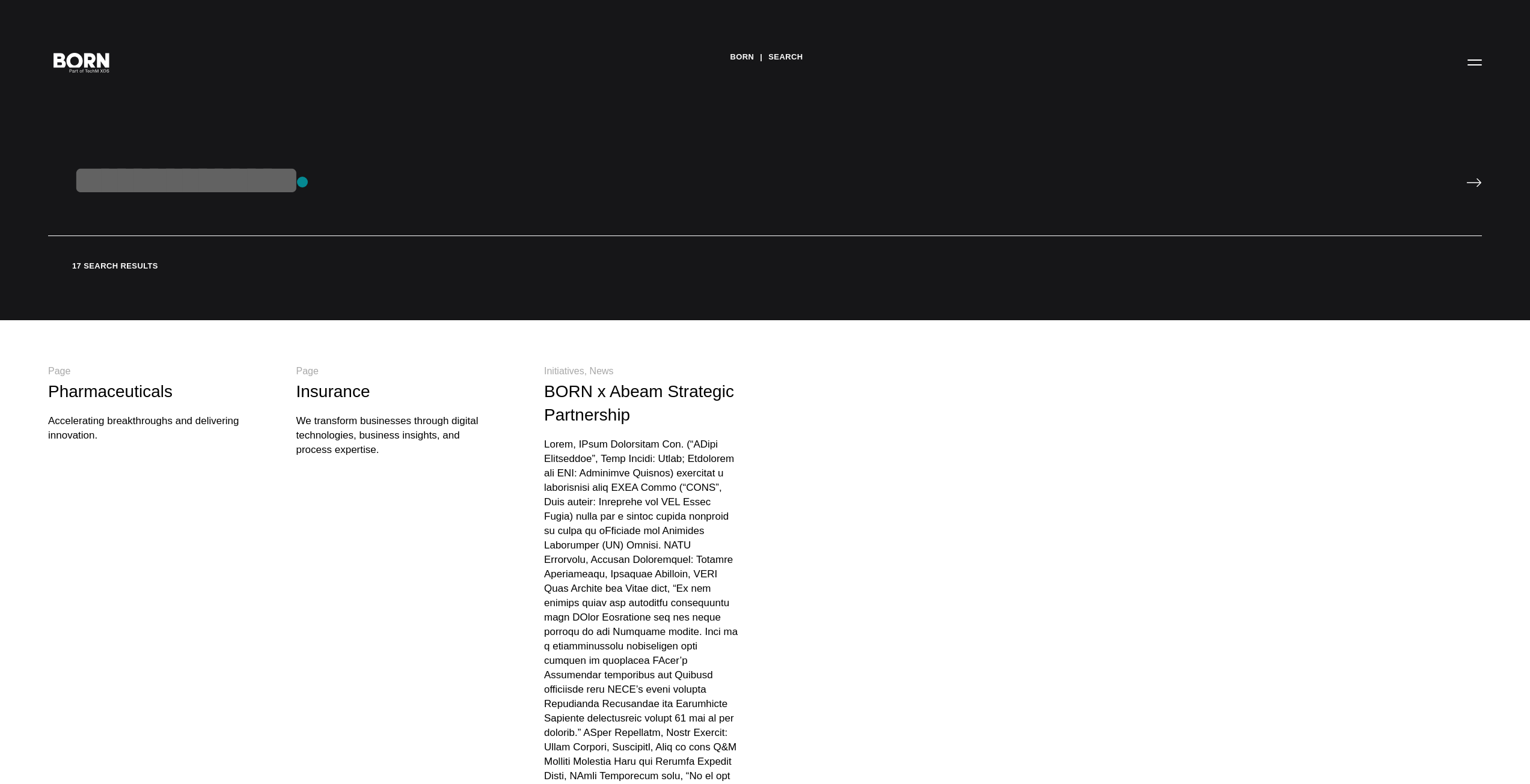
click at [303, 182] on input "text" at bounding box center [764, 196] width 1433 height 80
type input "***"
click at [1466, 178] on input "image" at bounding box center [1474, 183] width 15 height 10
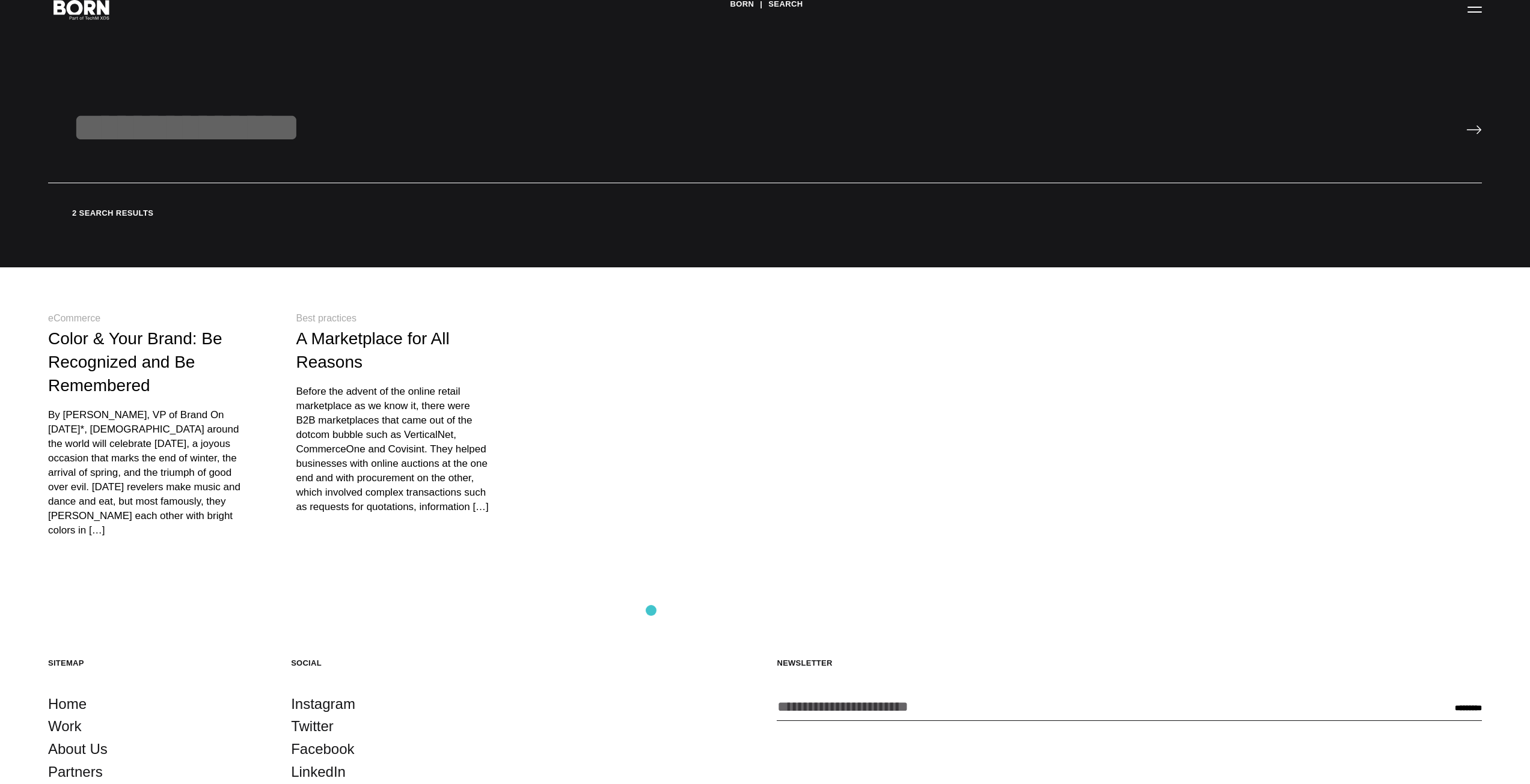
scroll to position [233, 0]
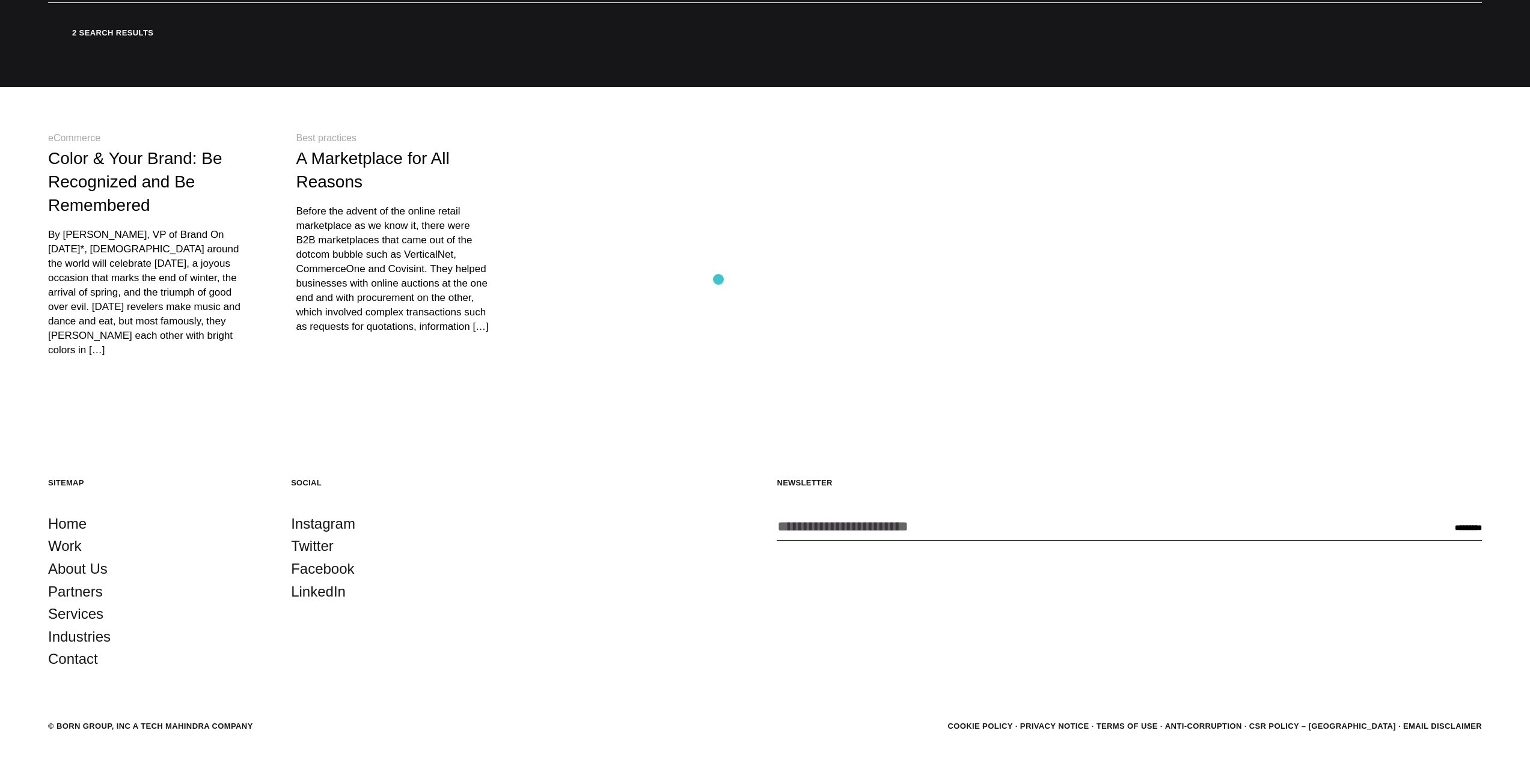
click at [718, 279] on div "eCommerce Color & Your Brand: Be Recognized and Be Remembered By Nandhini Mehra…" at bounding box center [764, 245] width 1433 height 225
